Goal: Information Seeking & Learning: Learn about a topic

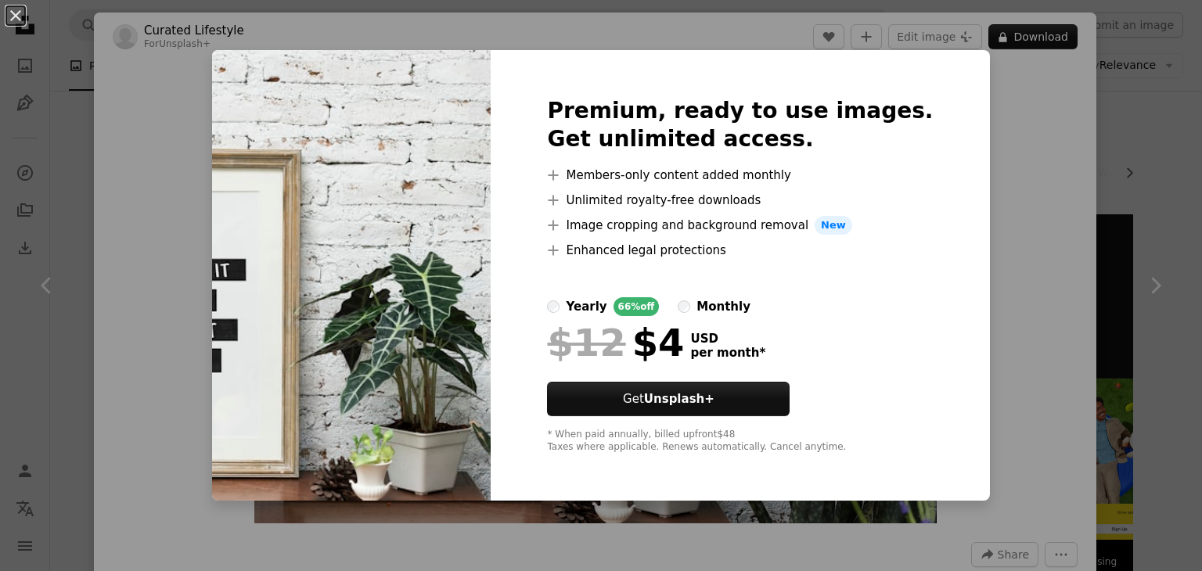
scroll to position [2060, 0]
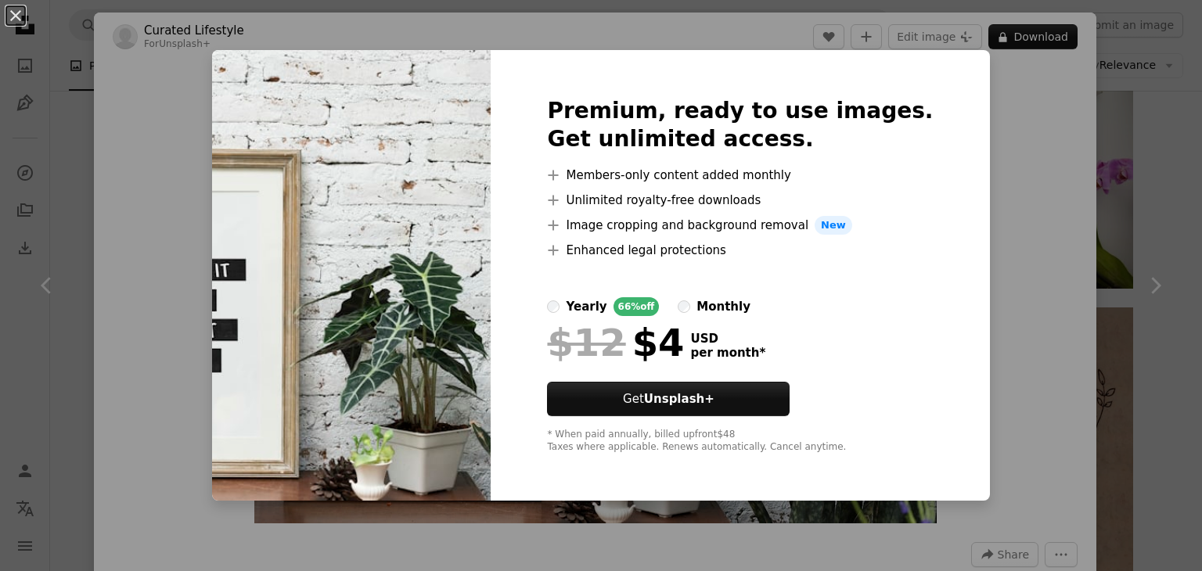
click at [955, 166] on div "An X shape Premium, ready to use images. Get unlimited access. A plus sign Memb…" at bounding box center [601, 285] width 1202 height 571
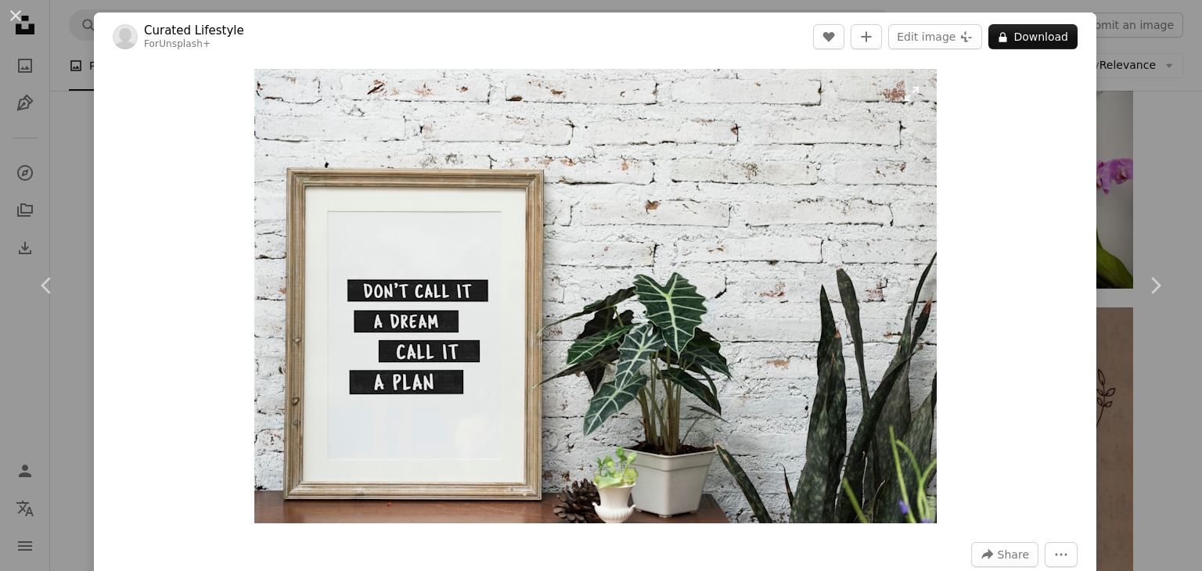
scroll to position [2060, 0]
click at [977, 170] on div "Zoom in" at bounding box center [595, 296] width 1002 height 470
click at [44, 293] on icon "Chevron left" at bounding box center [46, 285] width 25 height 25
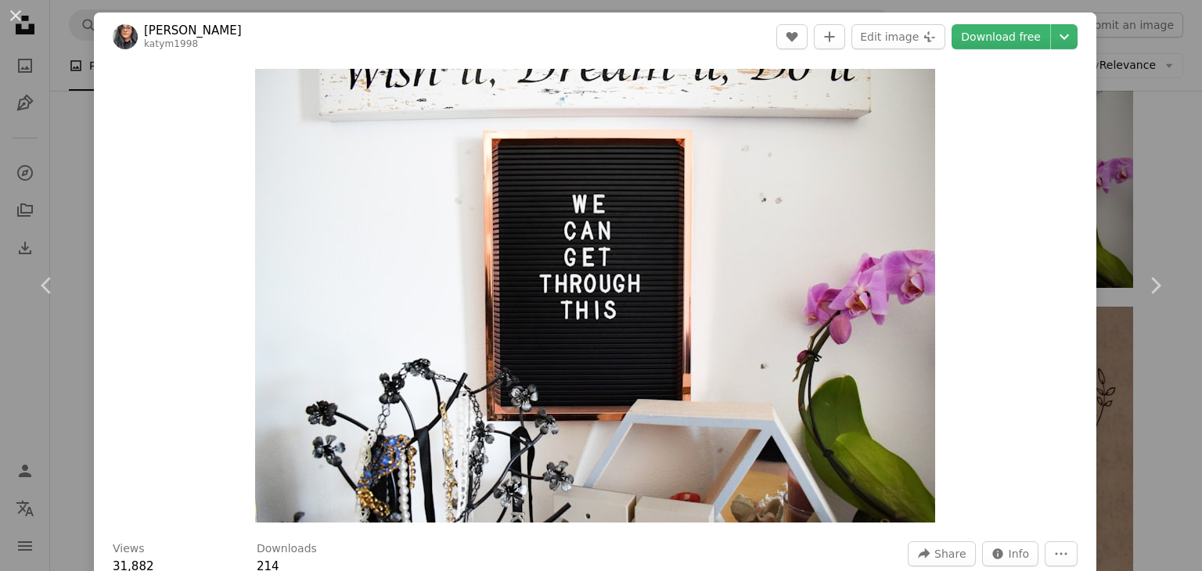
click at [1117, 73] on div "An X shape Chevron left Chevron right [PERSON_NAME] katym1998 A heart A plus si…" at bounding box center [601, 285] width 1202 height 571
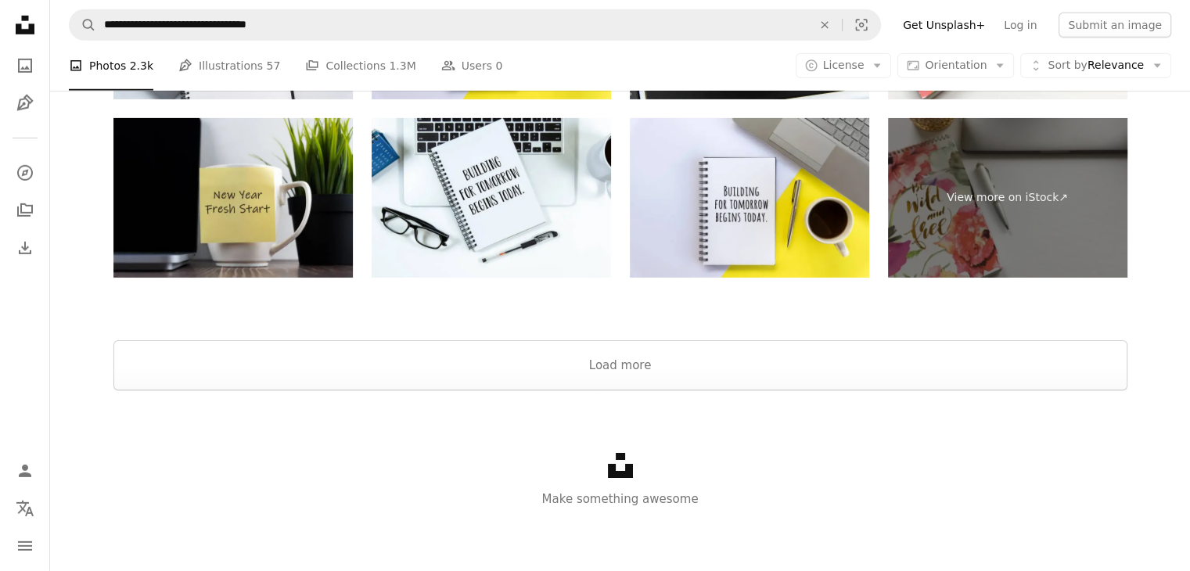
scroll to position [4585, 0]
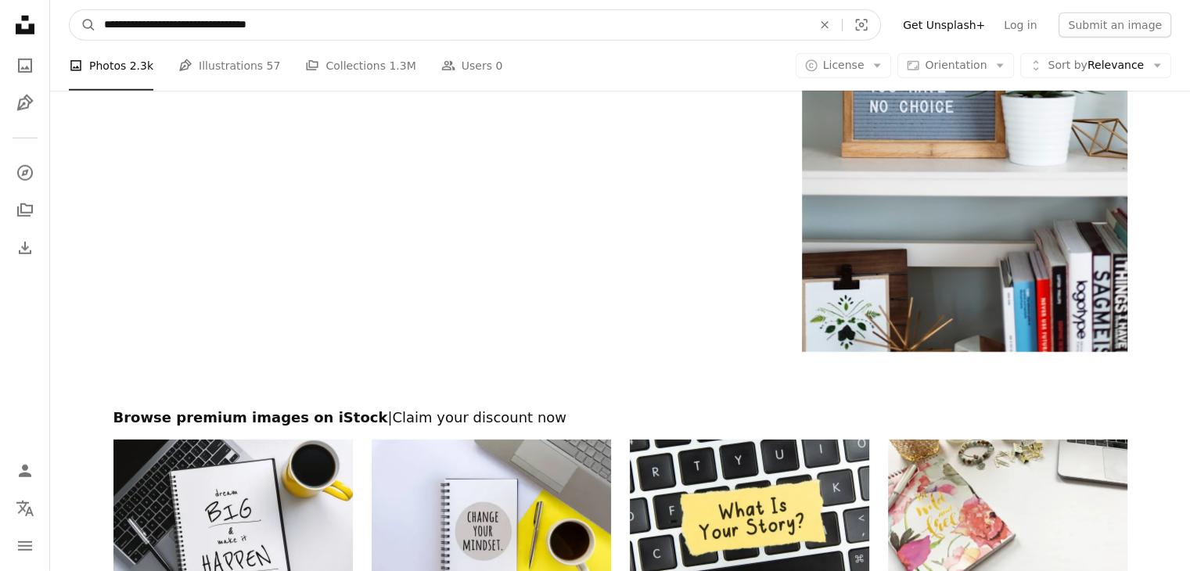
click at [249, 24] on input "**********" at bounding box center [451, 25] width 711 height 30
type input "**********"
click at [70, 10] on button "A magnifying glass" at bounding box center [83, 25] width 27 height 30
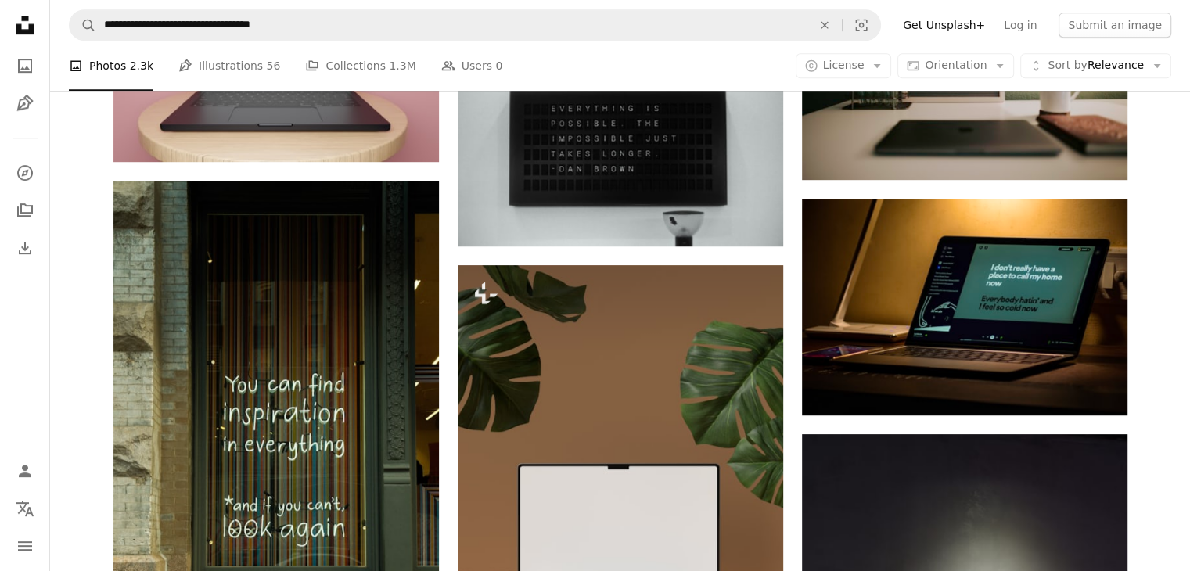
scroll to position [760, 0]
